Goal: Information Seeking & Learning: Understand process/instructions

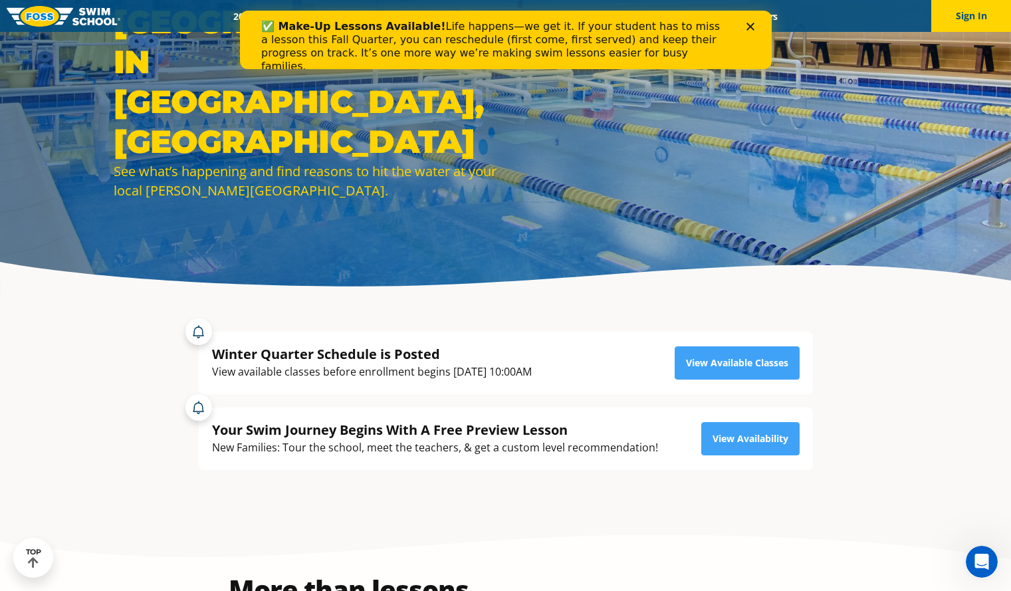
scroll to position [117, 0]
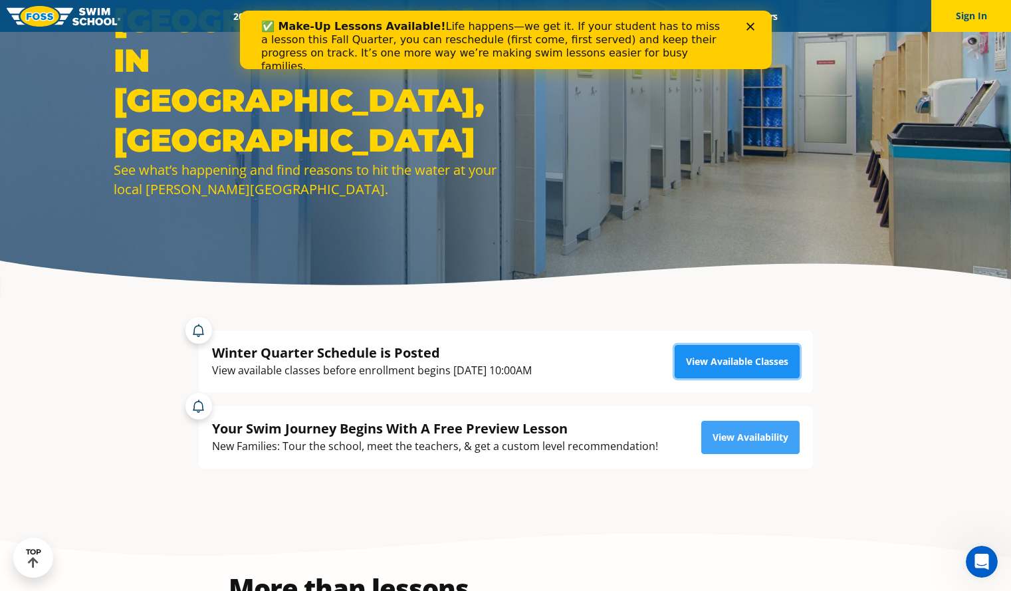
click at [725, 371] on link "View Available Classes" at bounding box center [737, 361] width 125 height 33
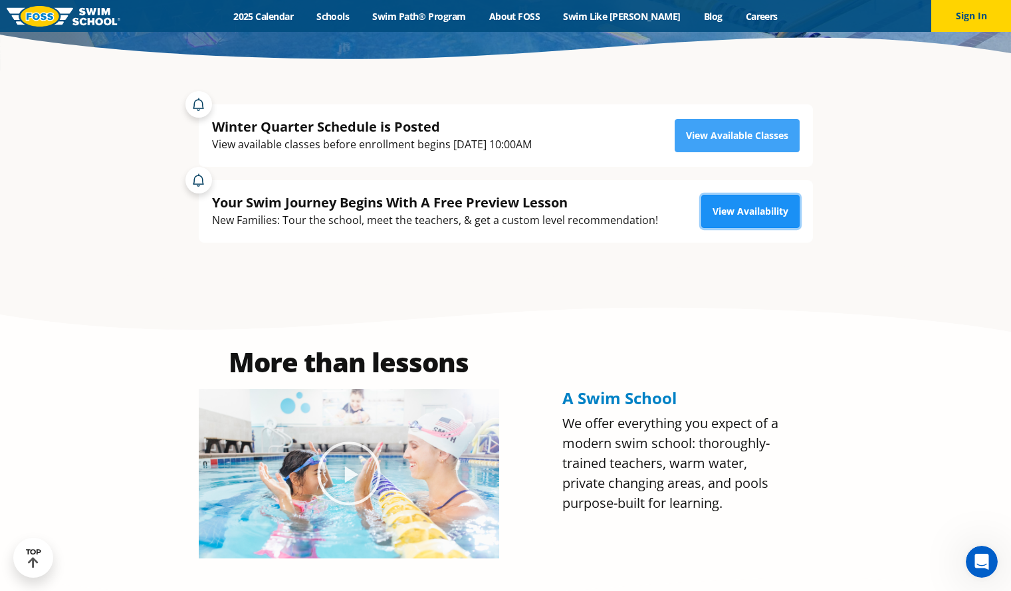
click at [741, 214] on link "View Availability" at bounding box center [751, 211] width 98 height 33
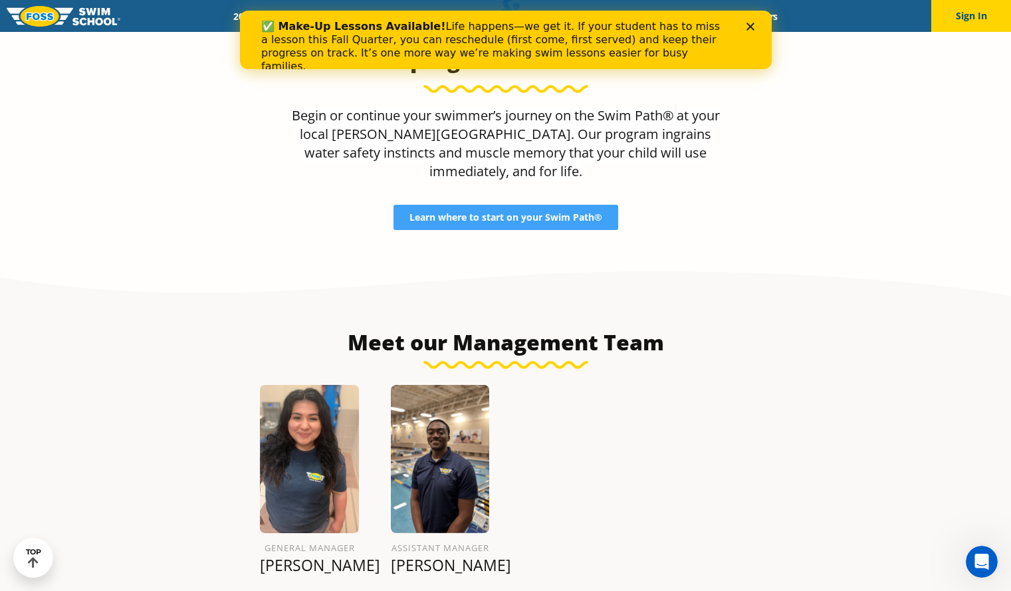
scroll to position [1281, 0]
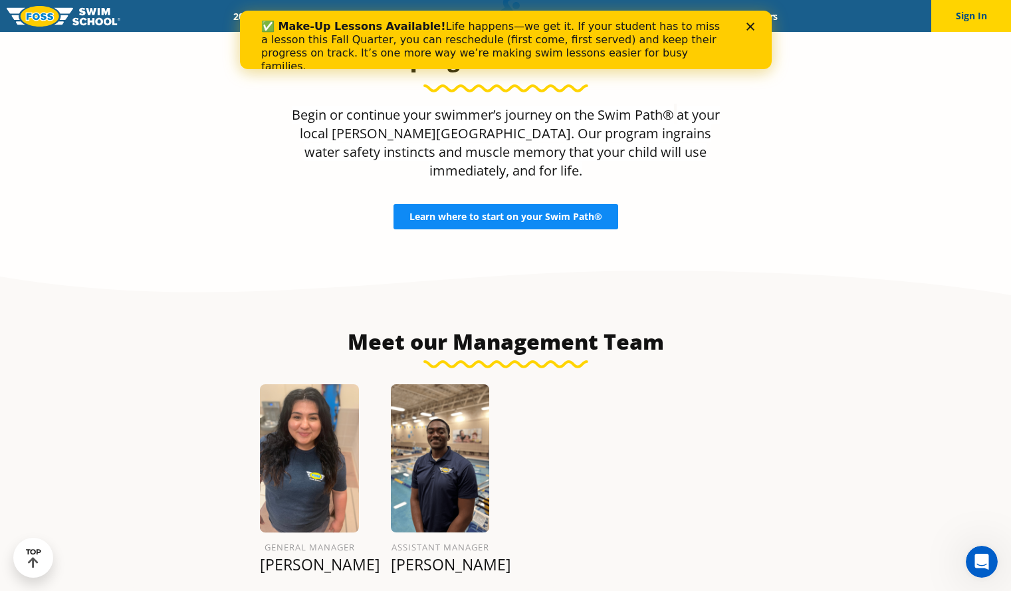
click at [467, 212] on span "Learn where to start on your Swim Path®" at bounding box center [506, 216] width 193 height 9
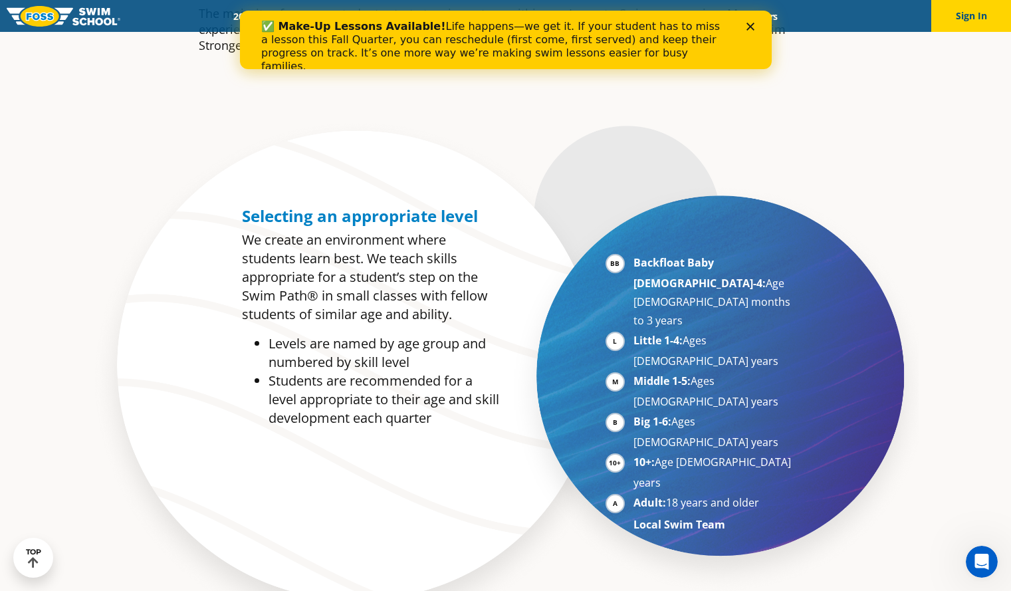
scroll to position [622, 0]
click at [866, 323] on section "Selecting an appropriate level We create an environment where students learn be…" at bounding box center [505, 378] width 1011 height 525
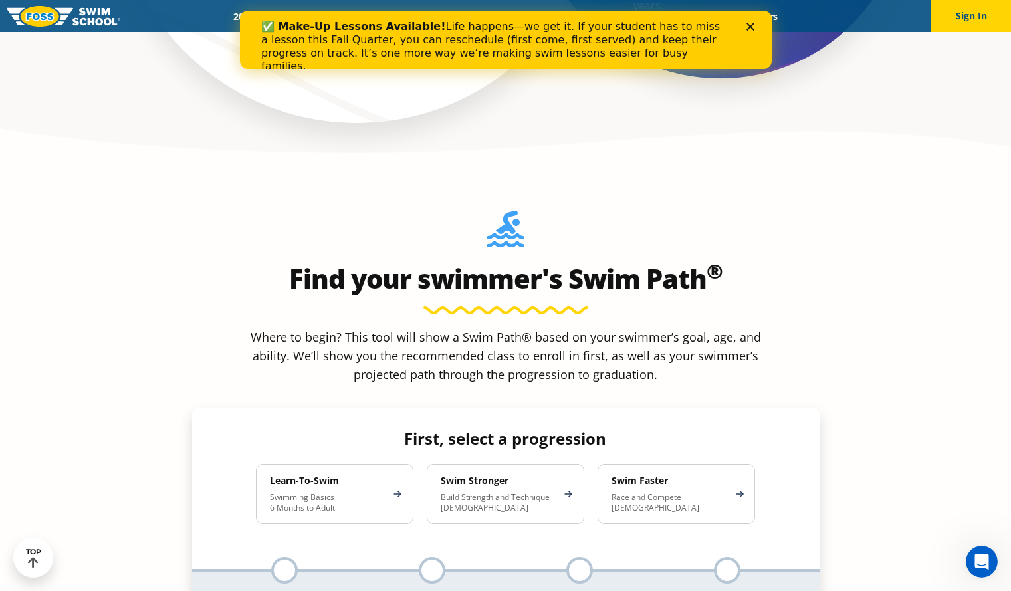
scroll to position [1116, 0]
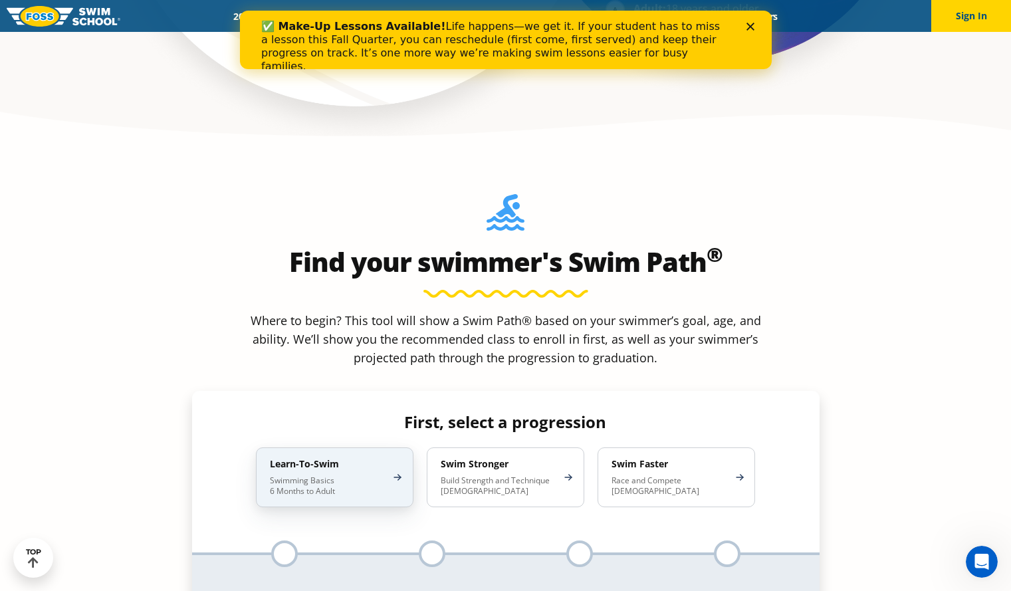
click at [334, 475] on p "Swimming Basics 6 Months to Adult" at bounding box center [328, 485] width 116 height 21
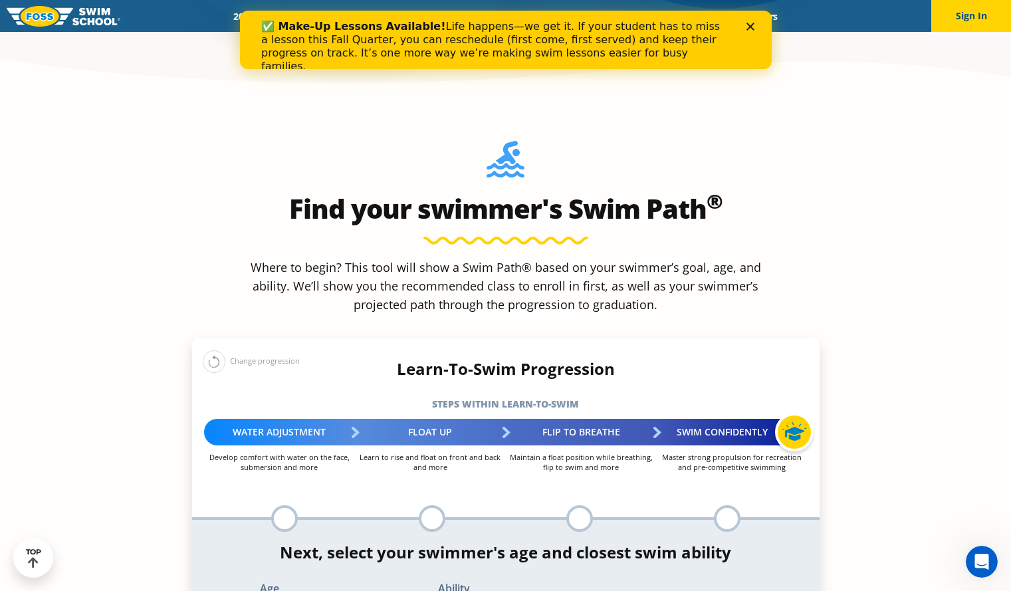
scroll to position [1182, 0]
